Goal: Task Accomplishment & Management: Manage account settings

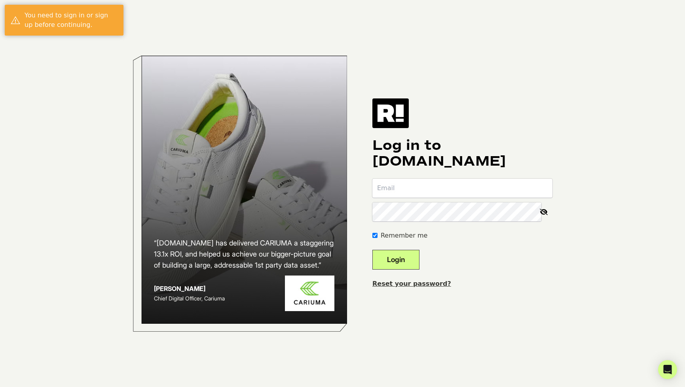
type input "[EMAIL_ADDRESS][DOMAIN_NAME]"
click at [407, 259] on button "Login" at bounding box center [395, 260] width 47 height 20
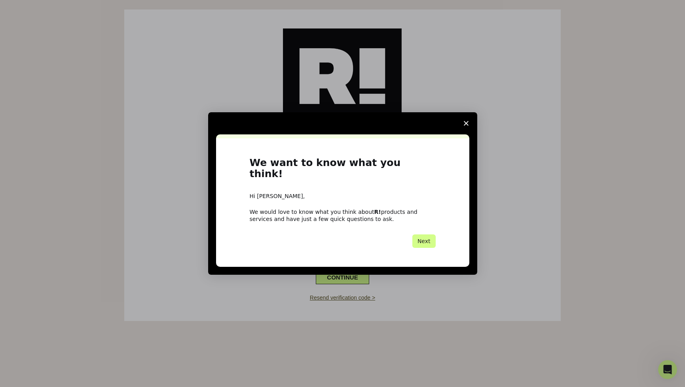
click at [465, 126] on polygon "Close survey" at bounding box center [466, 123] width 5 height 5
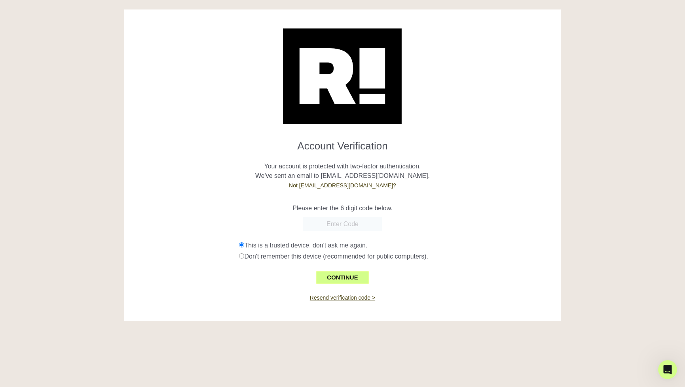
type input "https://unwritten-law.captivate.fm/episode/new-york-v-trump-disgorgement-withou…"
paste input "652899"
type input "652899"
click at [339, 276] on button "CONTINUE" at bounding box center [342, 277] width 53 height 13
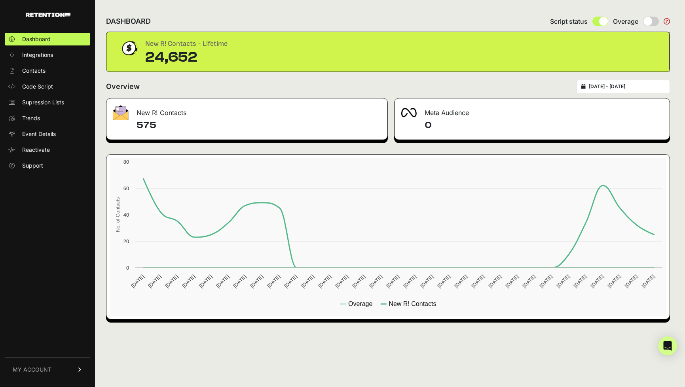
drag, startPoint x: 199, startPoint y: 59, endPoint x: 148, endPoint y: 60, distance: 50.2
click at [148, 60] on div "24,652" at bounding box center [186, 57] width 82 height 16
copy div "24,652"
